Goal: Download file/media

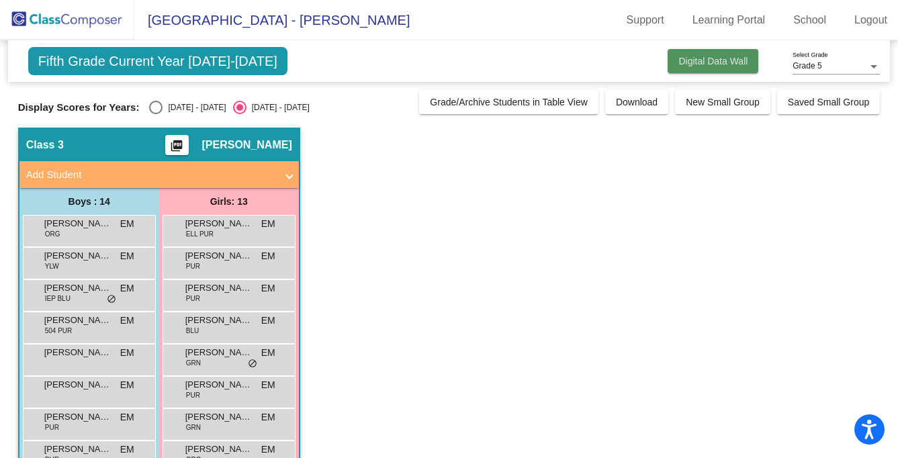
click at [650, 61] on span "Digital Data Wall" at bounding box center [713, 61] width 69 height 11
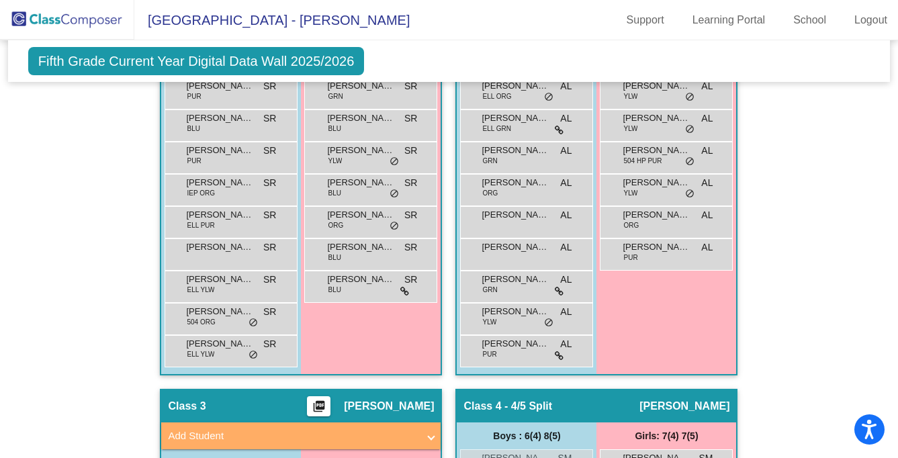
scroll to position [556, 0]
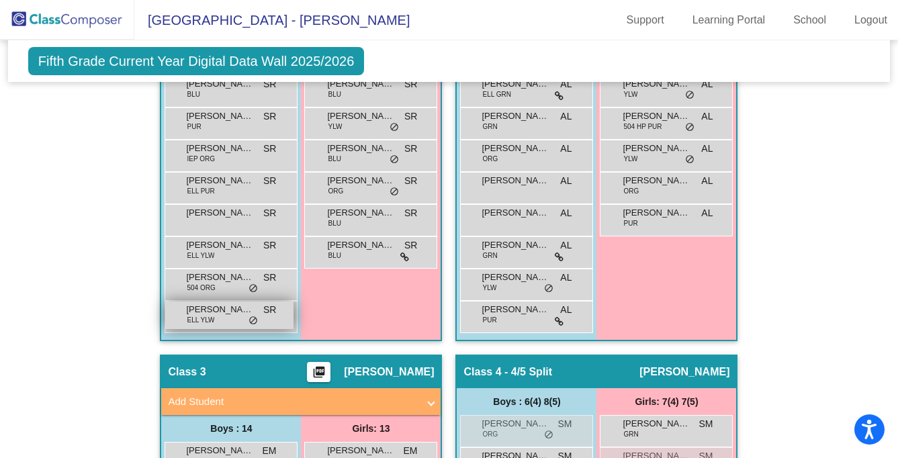
click at [227, 314] on span "[PERSON_NAME]" at bounding box center [219, 309] width 67 height 13
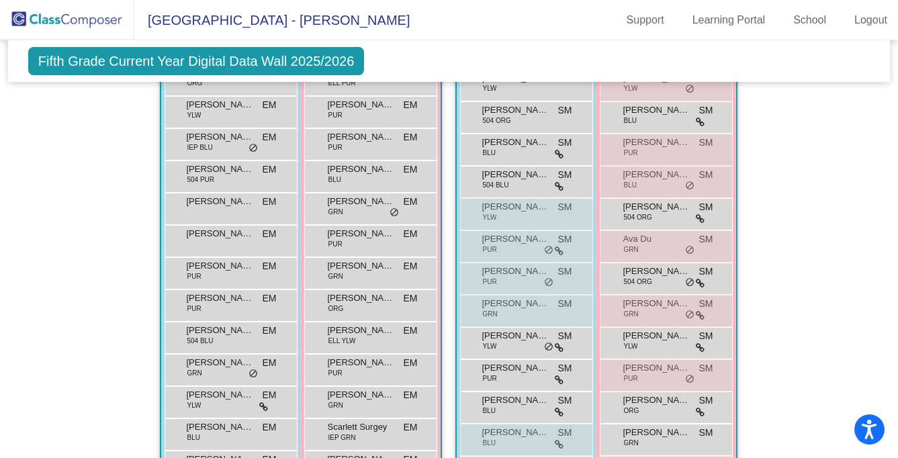
scroll to position [935, 0]
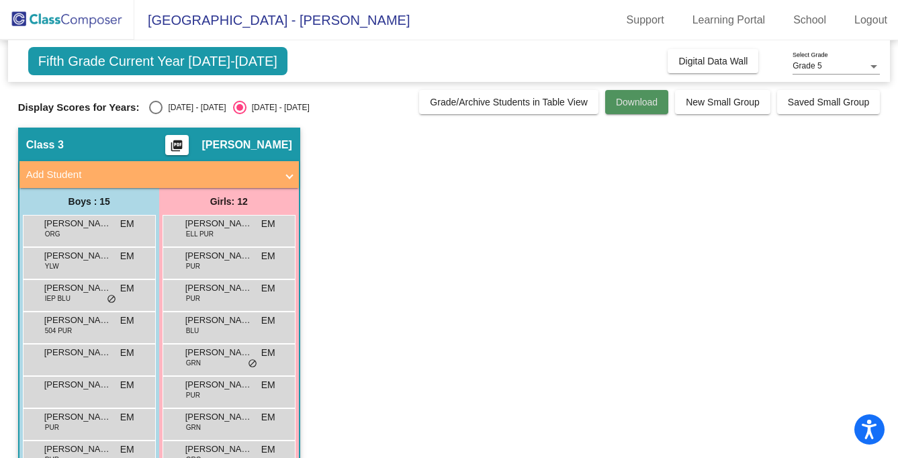
click at [615, 108] on button "Download" at bounding box center [636, 102] width 63 height 24
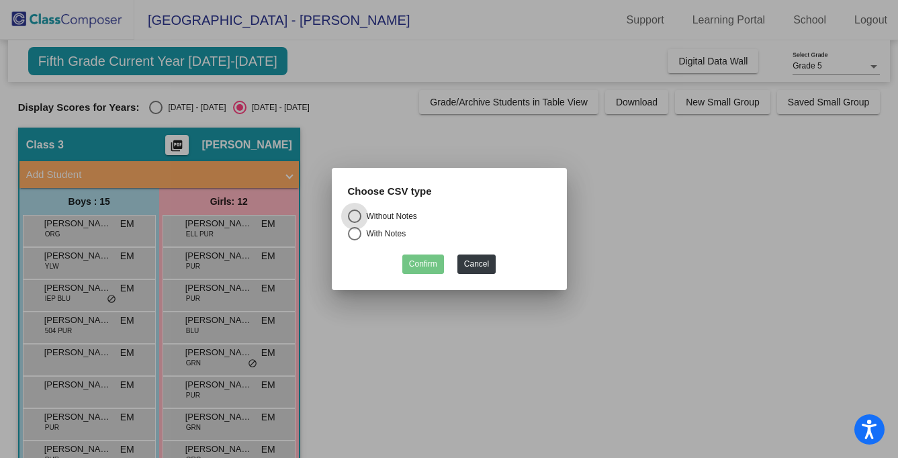
click at [404, 218] on div "Without Notes" at bounding box center [389, 216] width 56 height 12
click at [355, 223] on input "Without Notes" at bounding box center [354, 223] width 1 height 1
radio input "true"
click at [419, 260] on button "Confirm" at bounding box center [423, 264] width 42 height 19
